Goal: Transaction & Acquisition: Purchase product/service

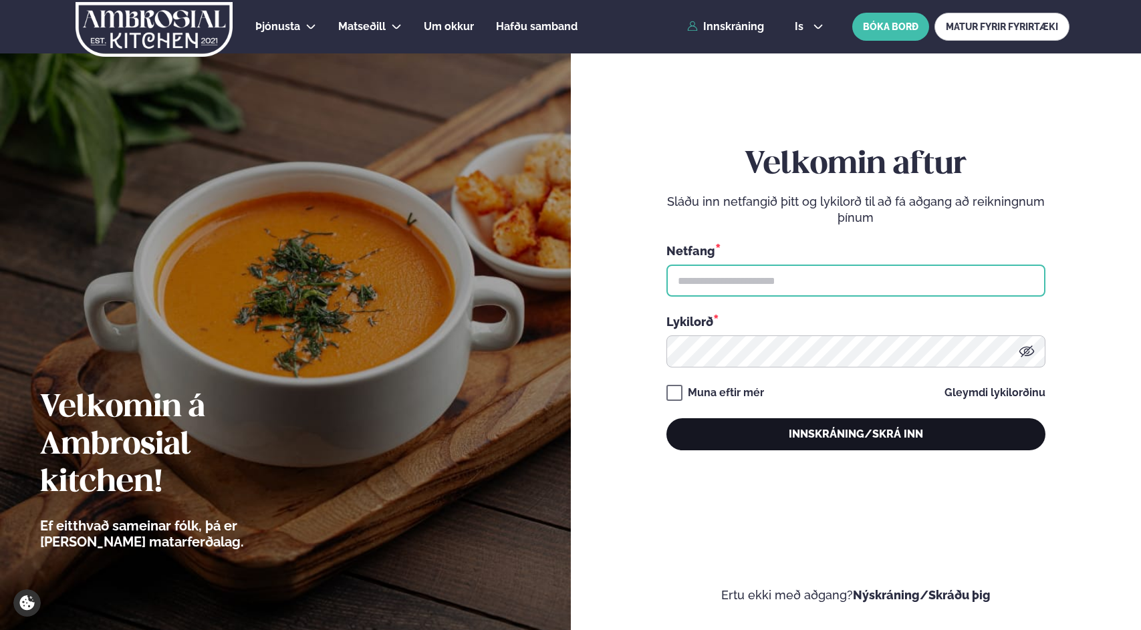
type input "**********"
click at [827, 431] on button "Innskráning/Skrá inn" at bounding box center [855, 434] width 379 height 32
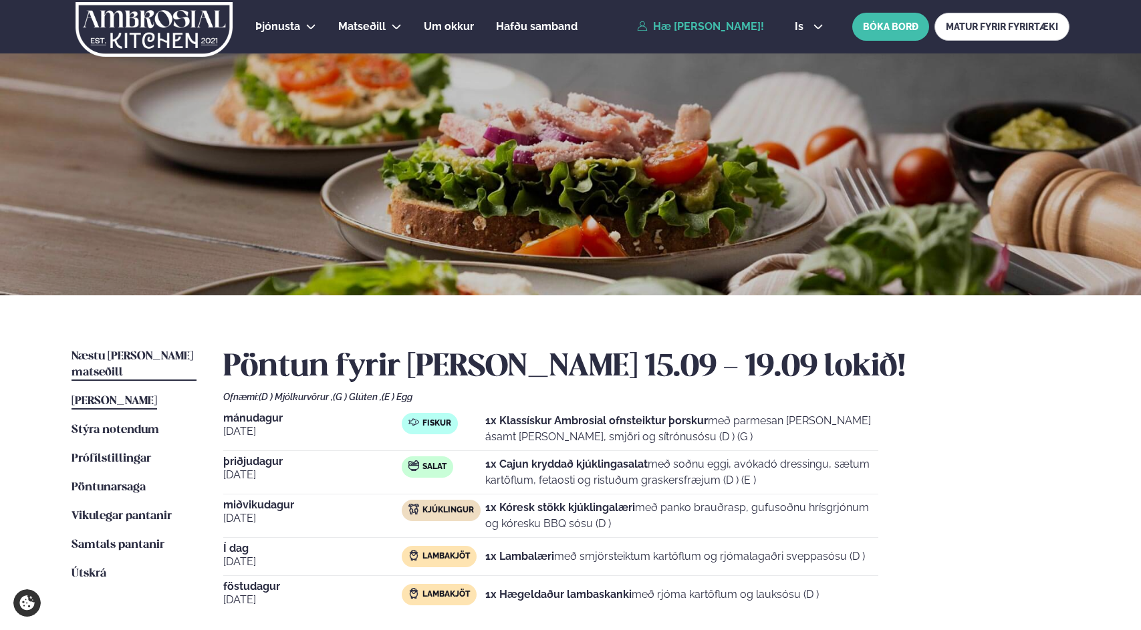
click at [158, 356] on span "Næstu [PERSON_NAME] matseðill" at bounding box center [133, 364] width 122 height 27
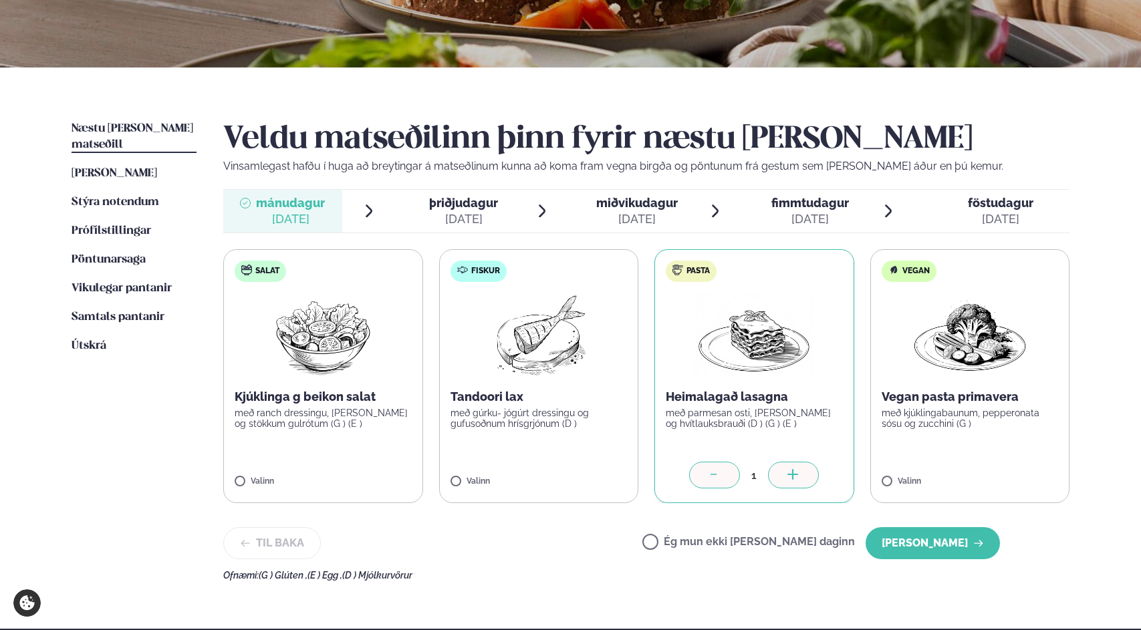
scroll to position [336, 0]
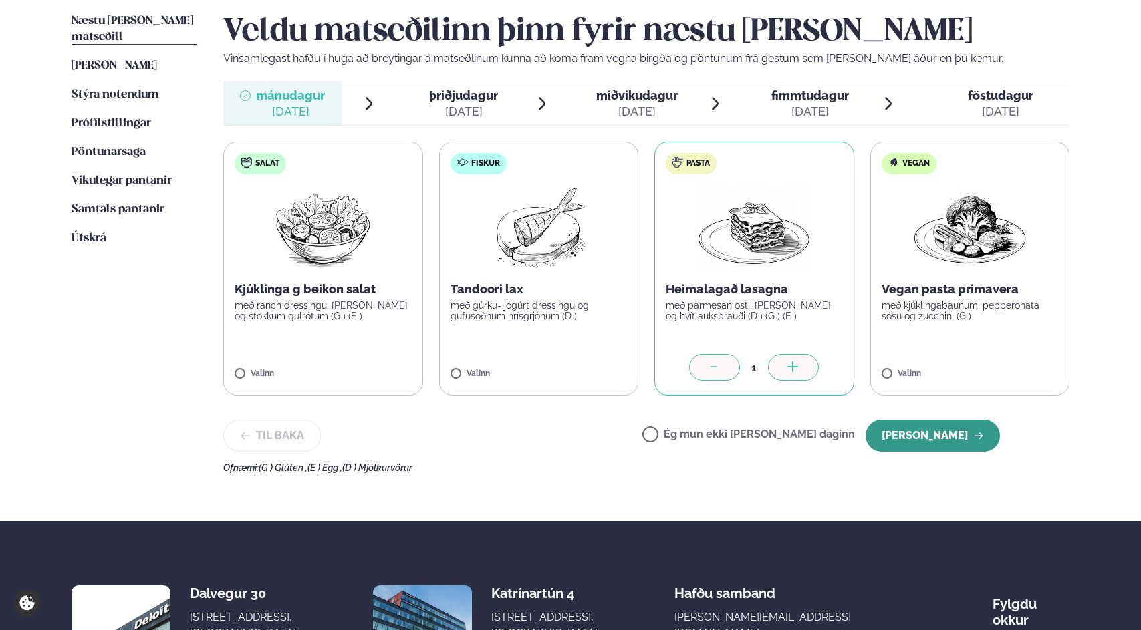
click at [931, 442] on button "[PERSON_NAME]" at bounding box center [932, 436] width 134 height 32
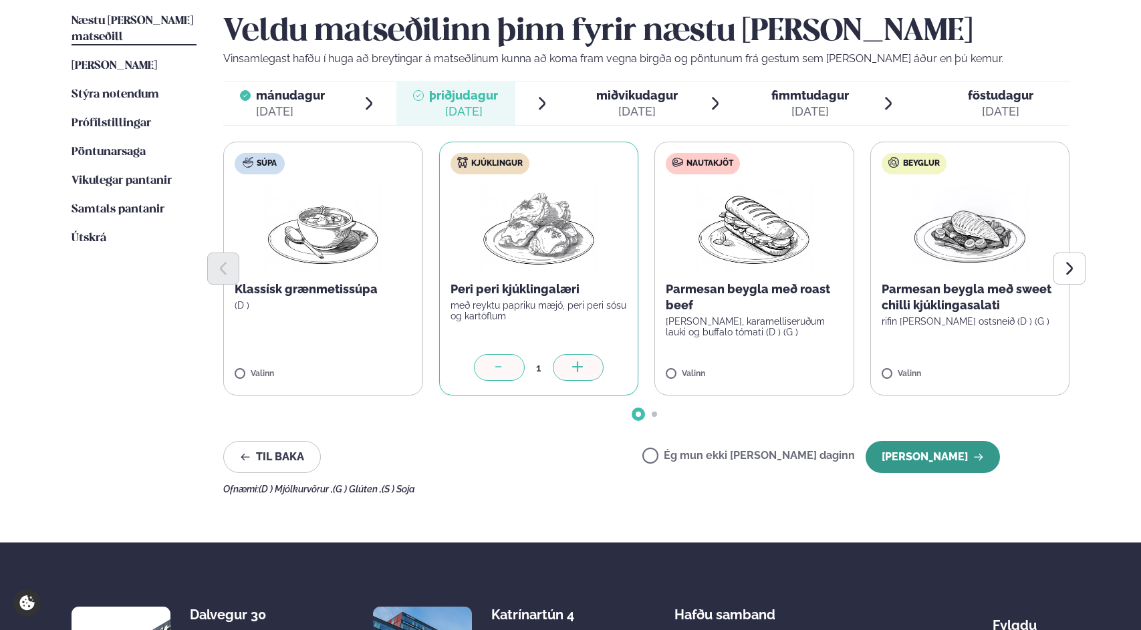
click at [927, 454] on button "[PERSON_NAME]" at bounding box center [932, 457] width 134 height 32
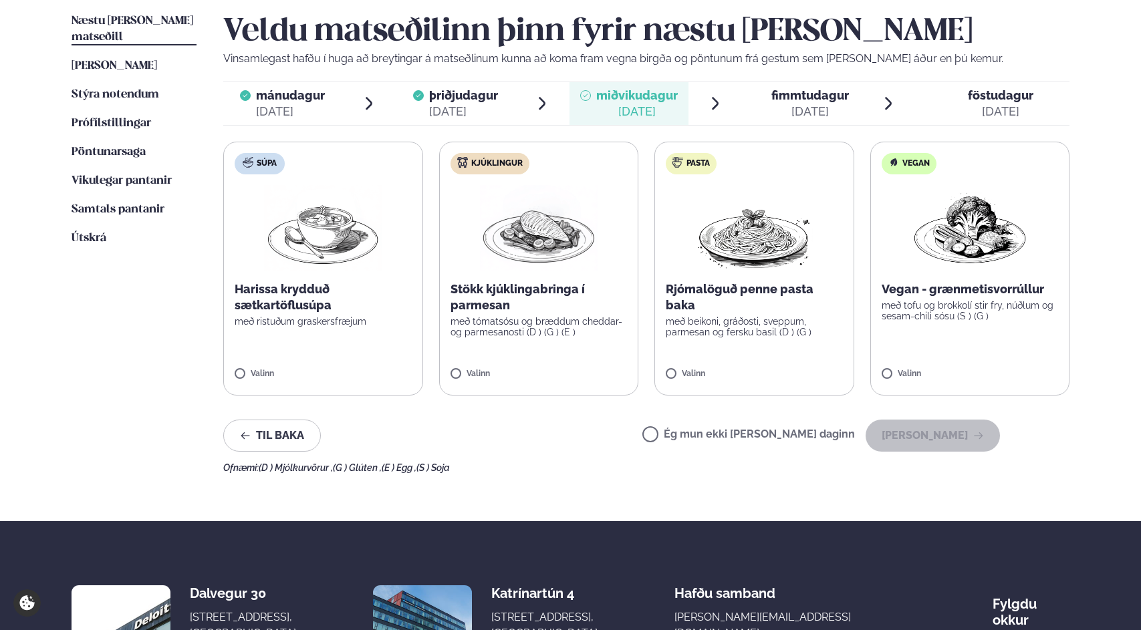
click at [456, 369] on label "Kjúklingur Stökk kjúklingabringa í parmesan með tómatsósu og bræddum cheddar- o…" at bounding box center [539, 269] width 200 height 254
click at [903, 433] on button "[PERSON_NAME]" at bounding box center [932, 436] width 134 height 32
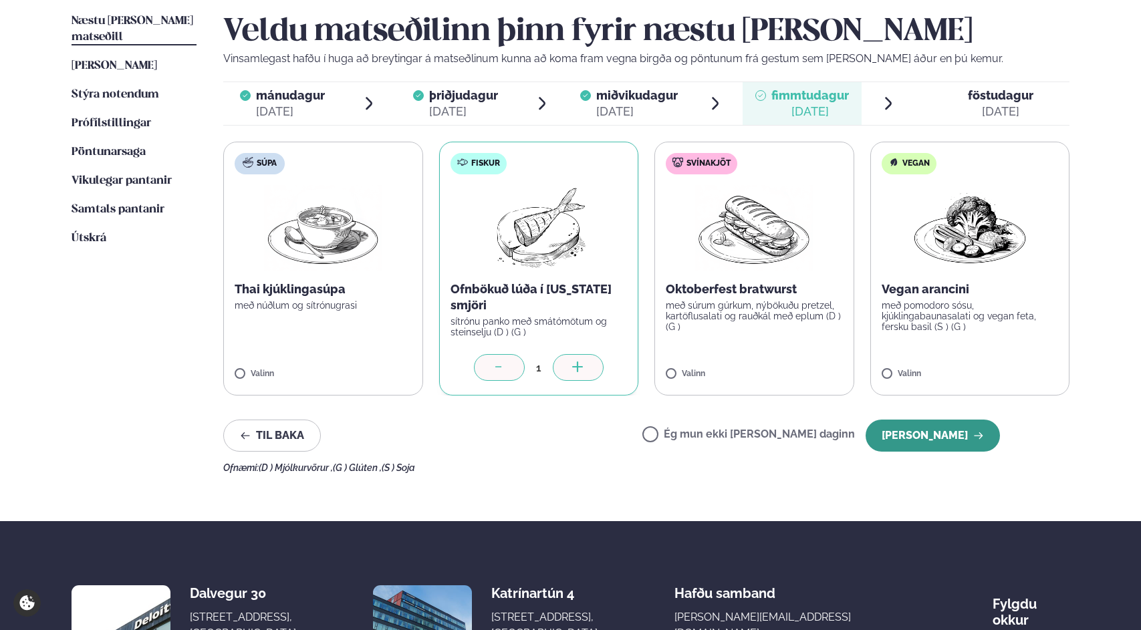
click at [917, 440] on button "[PERSON_NAME]" at bounding box center [932, 436] width 134 height 32
